Goal: Use online tool/utility

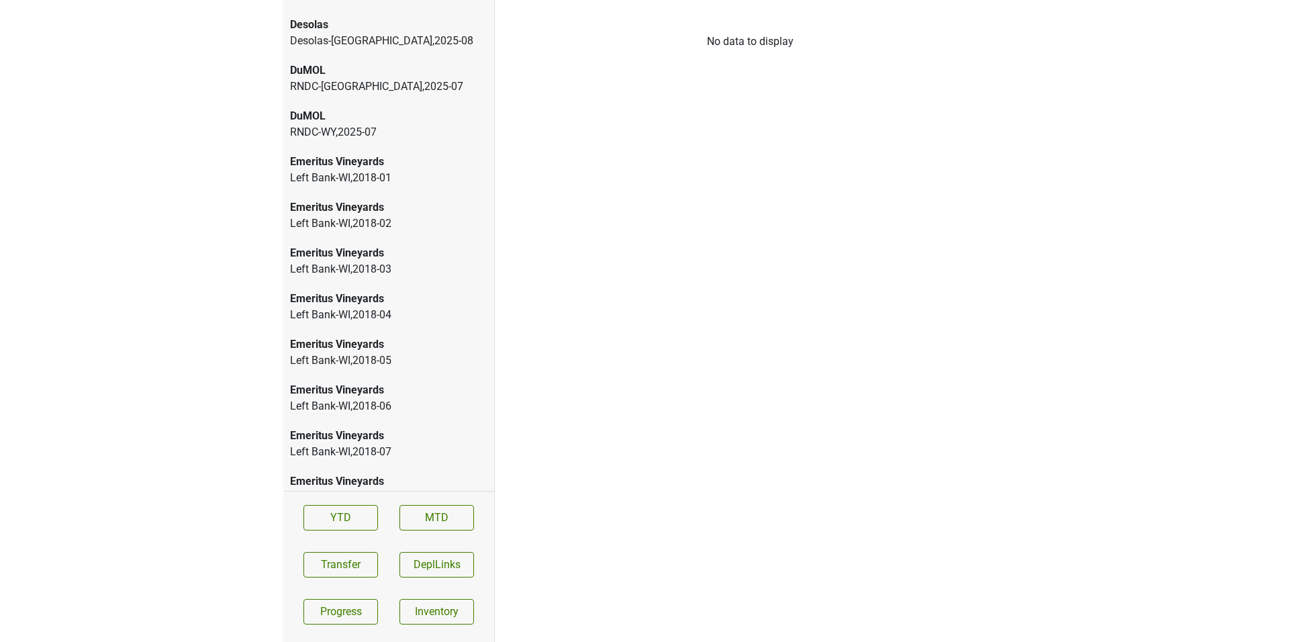
scroll to position [270, 0]
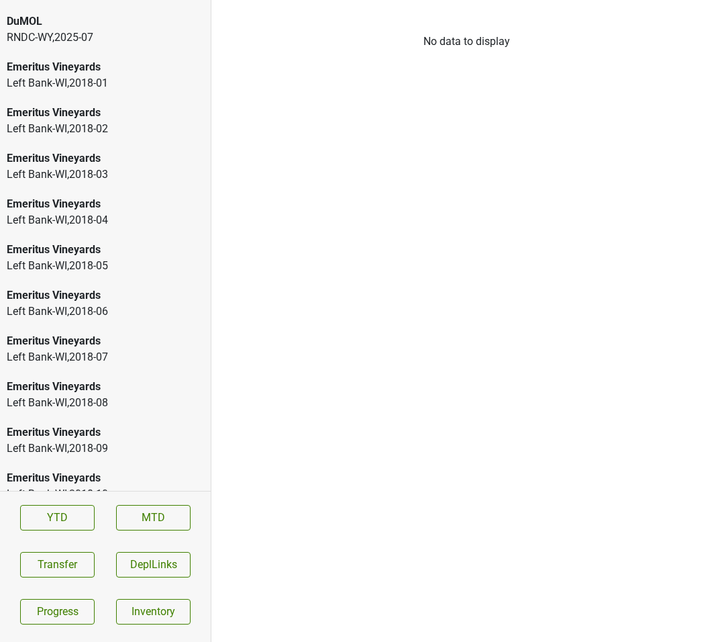
click at [152, 287] on div "Emeritus Vineyards" at bounding box center [105, 295] width 197 height 16
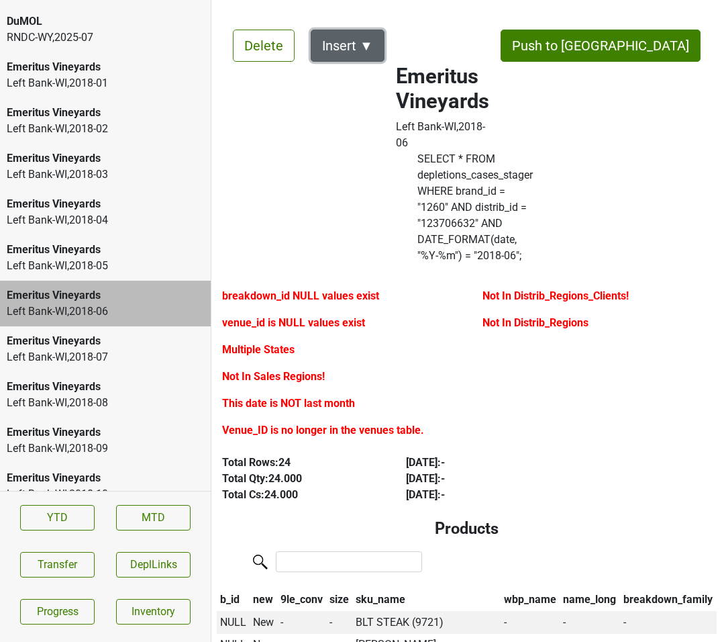
click at [361, 48] on button "Insert ▼" at bounding box center [348, 46] width 74 height 32
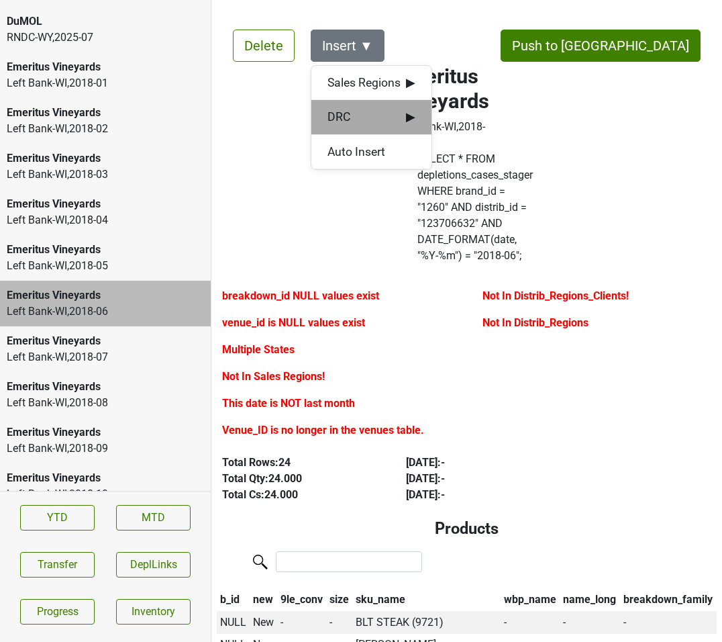
click at [399, 111] on span "DRC ▶" at bounding box center [372, 116] width 88 height 17
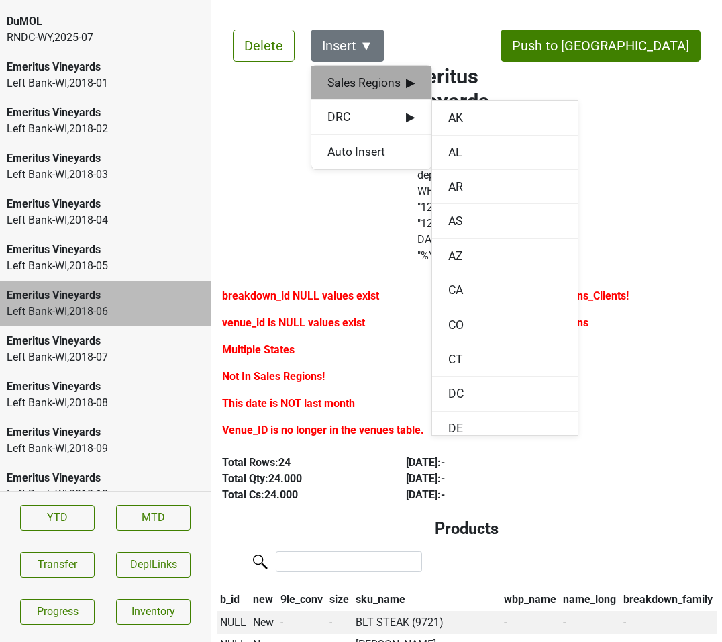
click at [406, 88] on span "▶" at bounding box center [410, 82] width 9 height 17
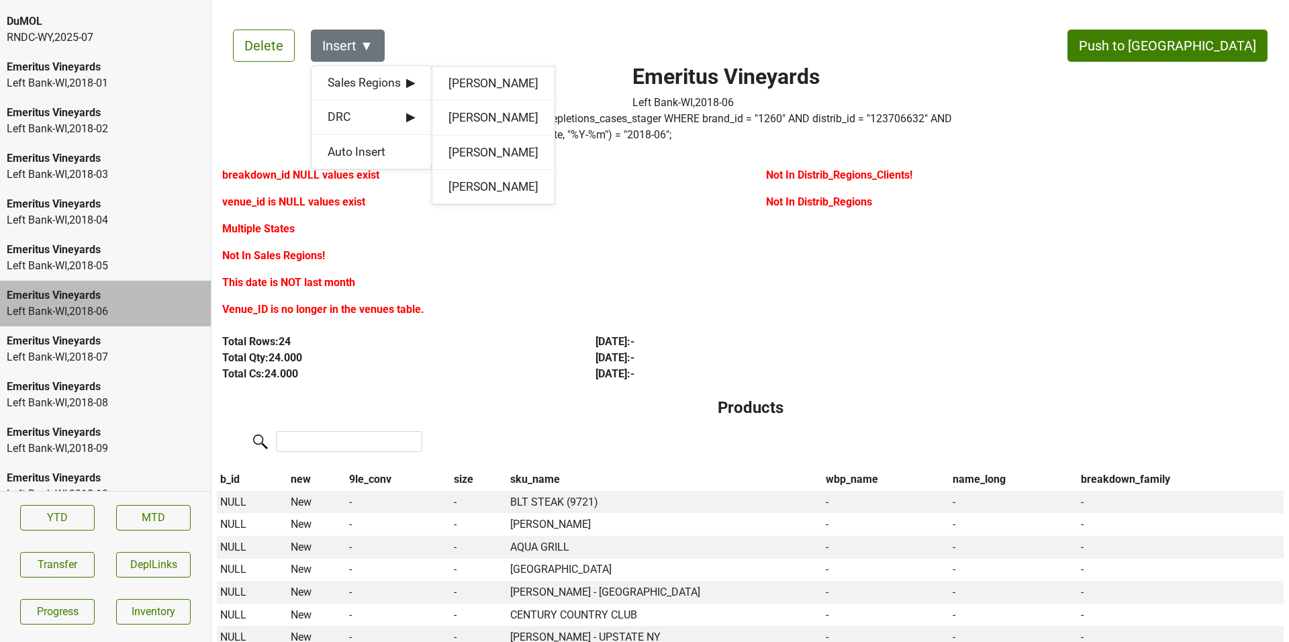
click at [287, 172] on label "breakdown_id NULL values exist" at bounding box center [300, 175] width 157 height 16
click at [300, 196] on label "venue_id is NULL values exist" at bounding box center [293, 202] width 143 height 16
click at [440, 44] on div "Emeritus Vineyards Left Bank-[GEOGRAPHIC_DATA] , 2018 - 06 SELECT * FROM deplet…" at bounding box center [726, 80] width 650 height 135
click at [379, 44] on button "Insert ▼" at bounding box center [348, 46] width 74 height 32
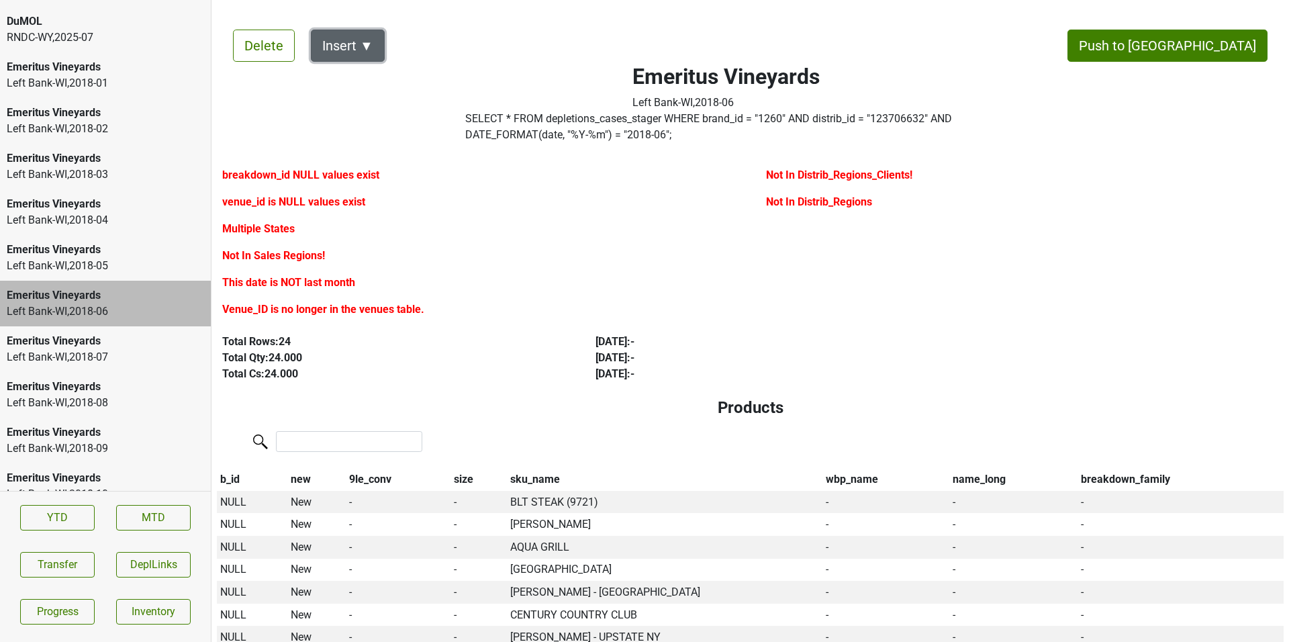
click at [379, 44] on button "Insert ▼" at bounding box center [348, 46] width 74 height 32
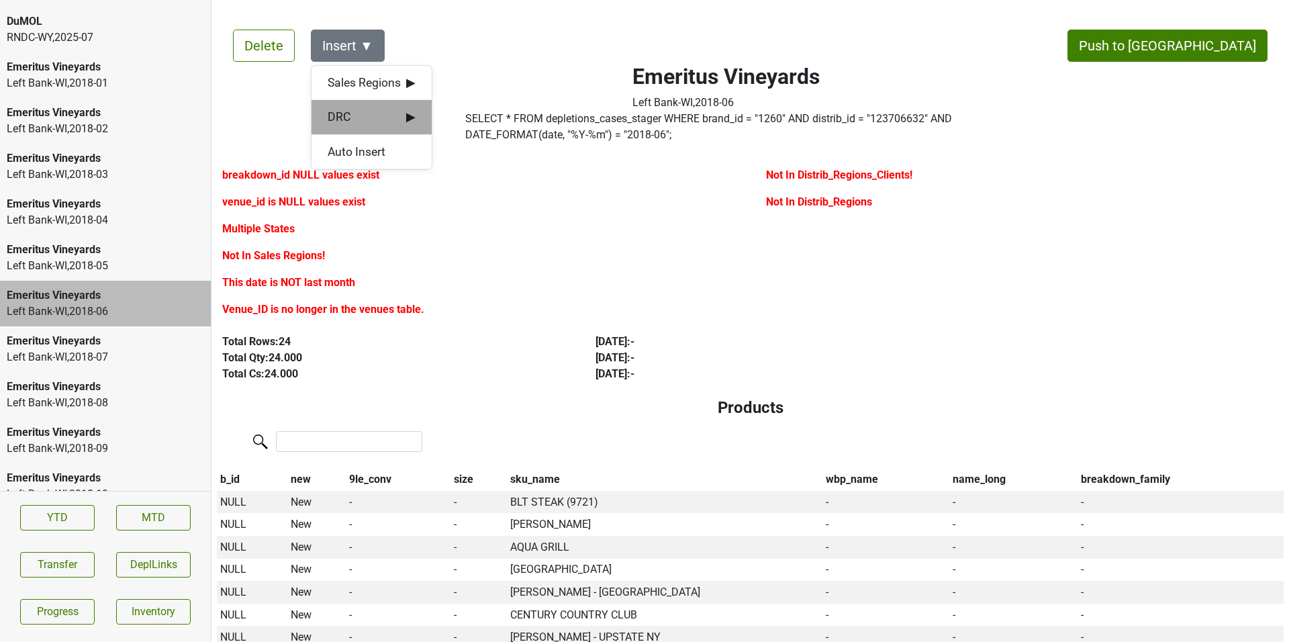
click at [409, 109] on span "▶" at bounding box center [410, 116] width 9 height 17
